Goal: Information Seeking & Learning: Learn about a topic

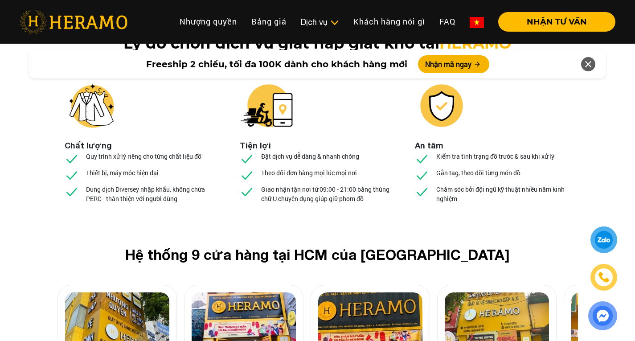
scroll to position [3389, 0]
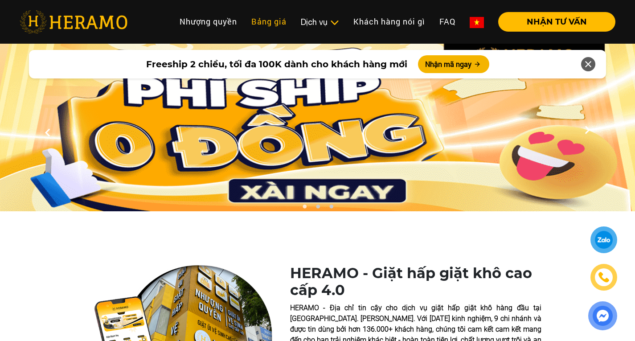
click at [252, 19] on link "Bảng giá" at bounding box center [269, 21] width 50 height 19
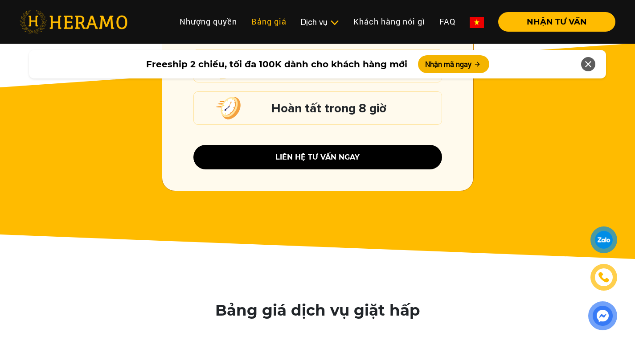
scroll to position [1331, 0]
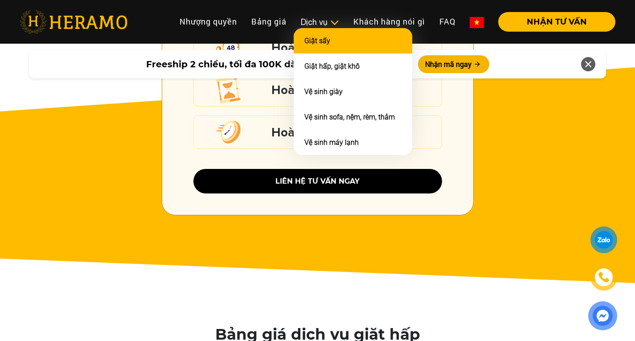
click at [319, 44] on link "Giặt sấy" at bounding box center [318, 41] width 26 height 8
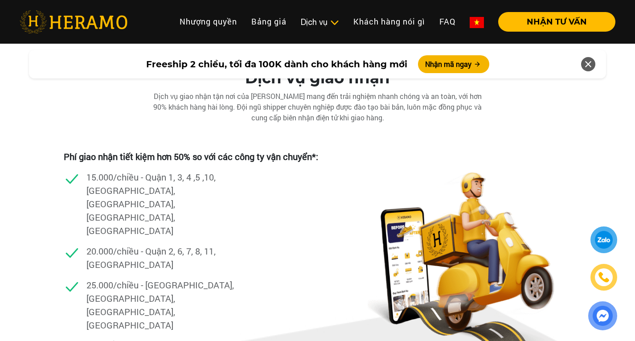
scroll to position [1737, 0]
